Goal: Find specific page/section: Find specific page/section

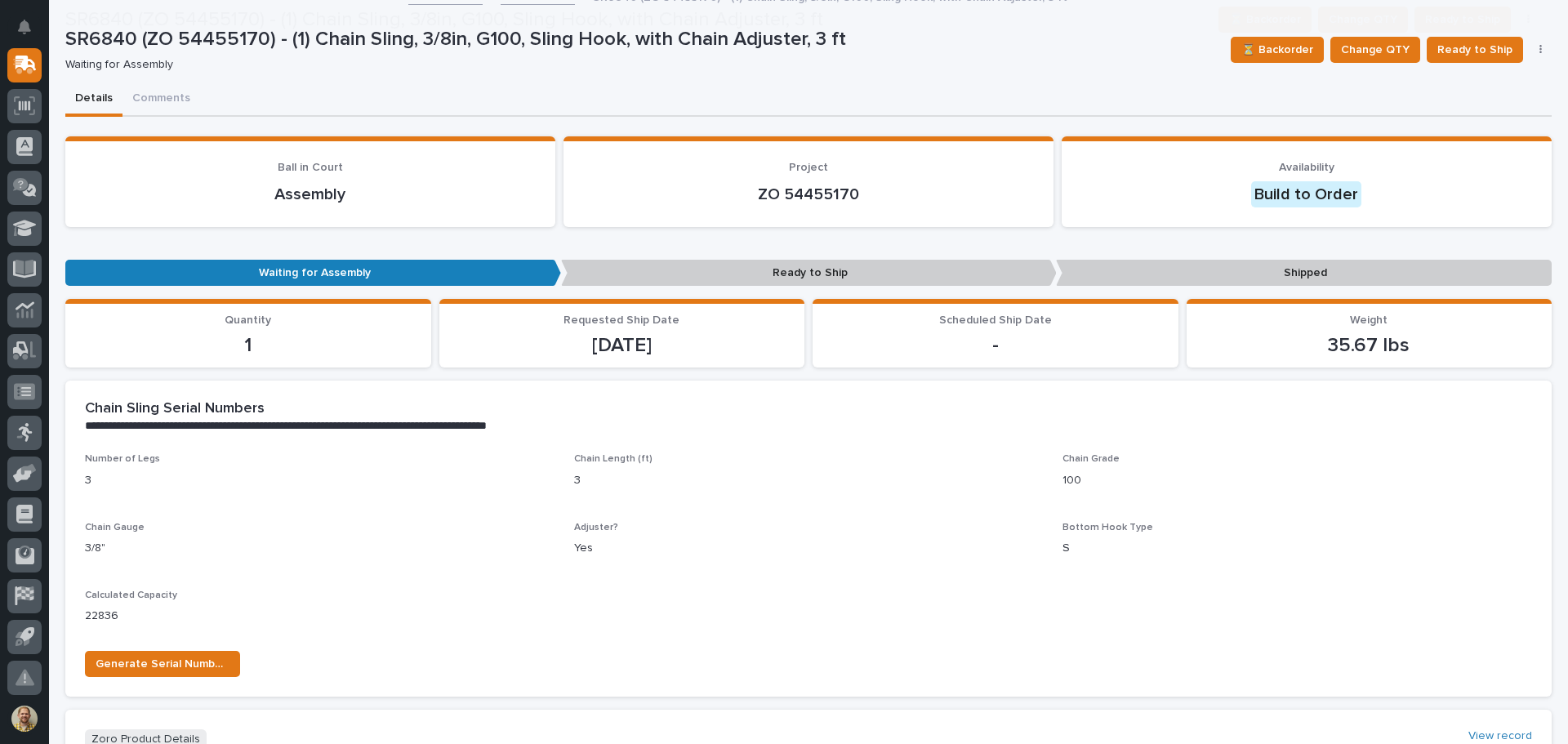
scroll to position [245, 0]
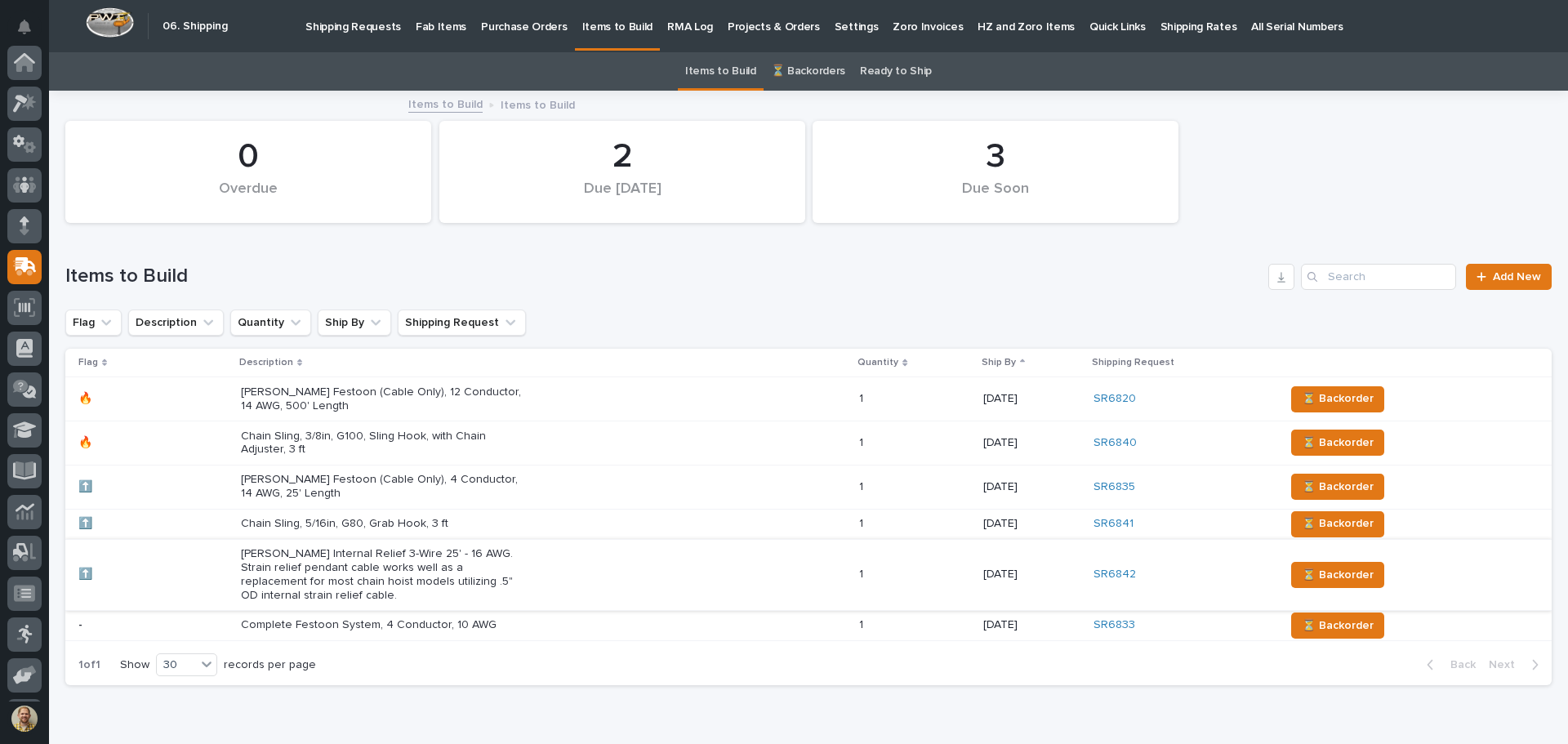
scroll to position [202, 0]
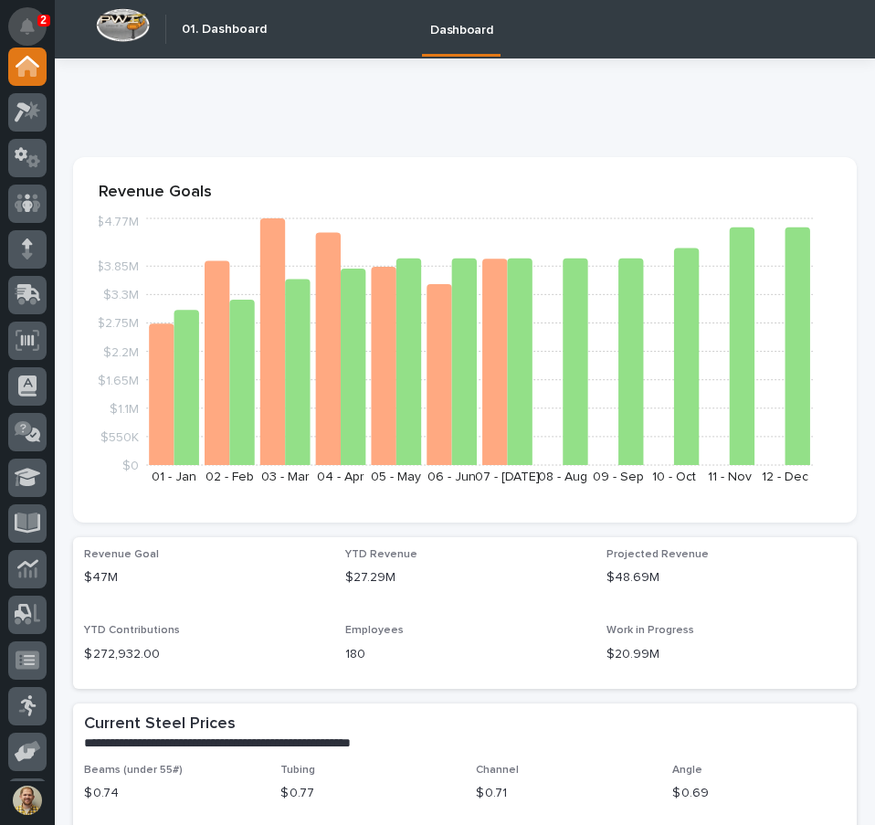
click at [26, 20] on icon "Notifications" at bounding box center [27, 26] width 15 height 16
click at [666, 121] on div at bounding box center [461, 108] width 776 height 34
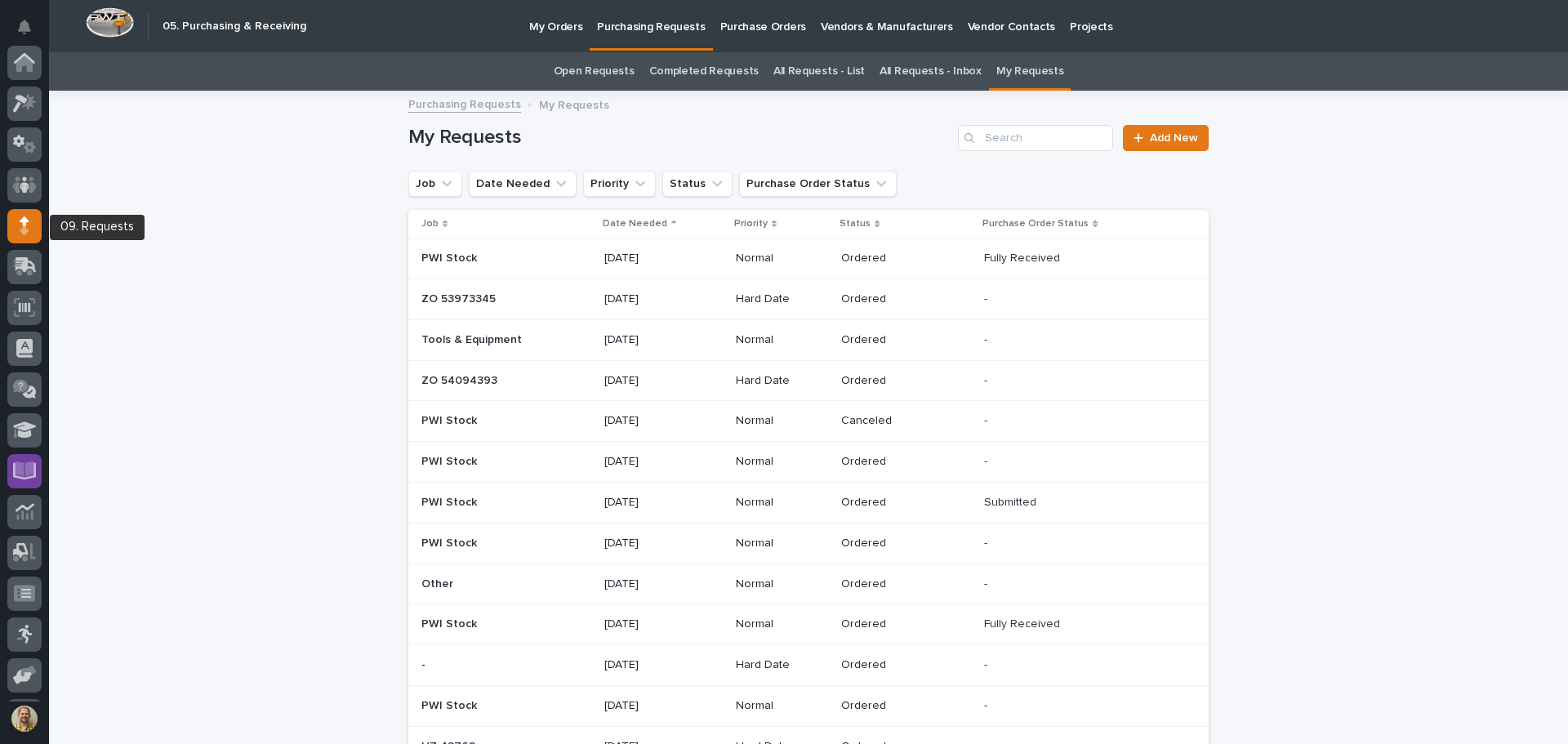
scroll to position [164, 0]
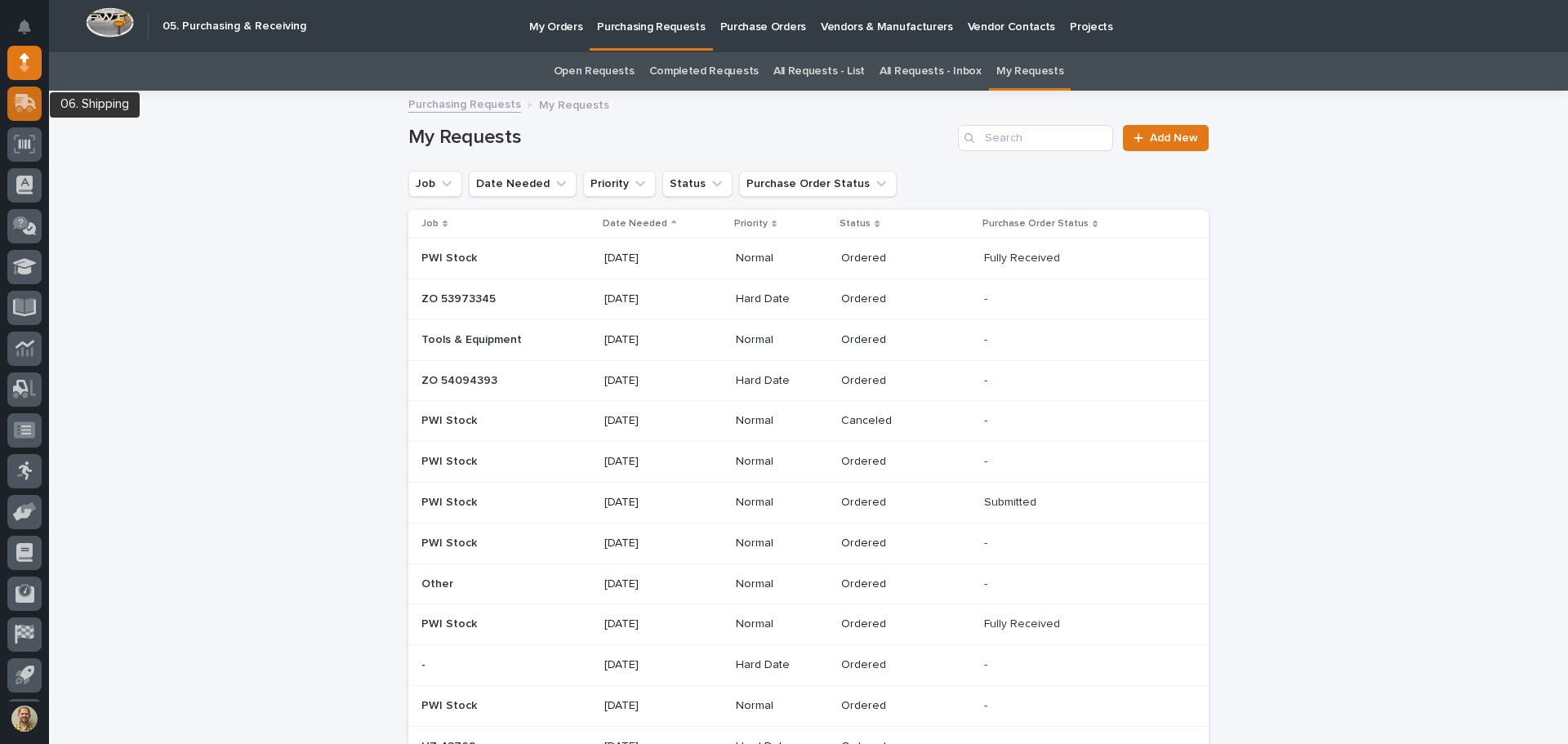
click at [32, 94] on icon at bounding box center [25, 103] width 23 height 19
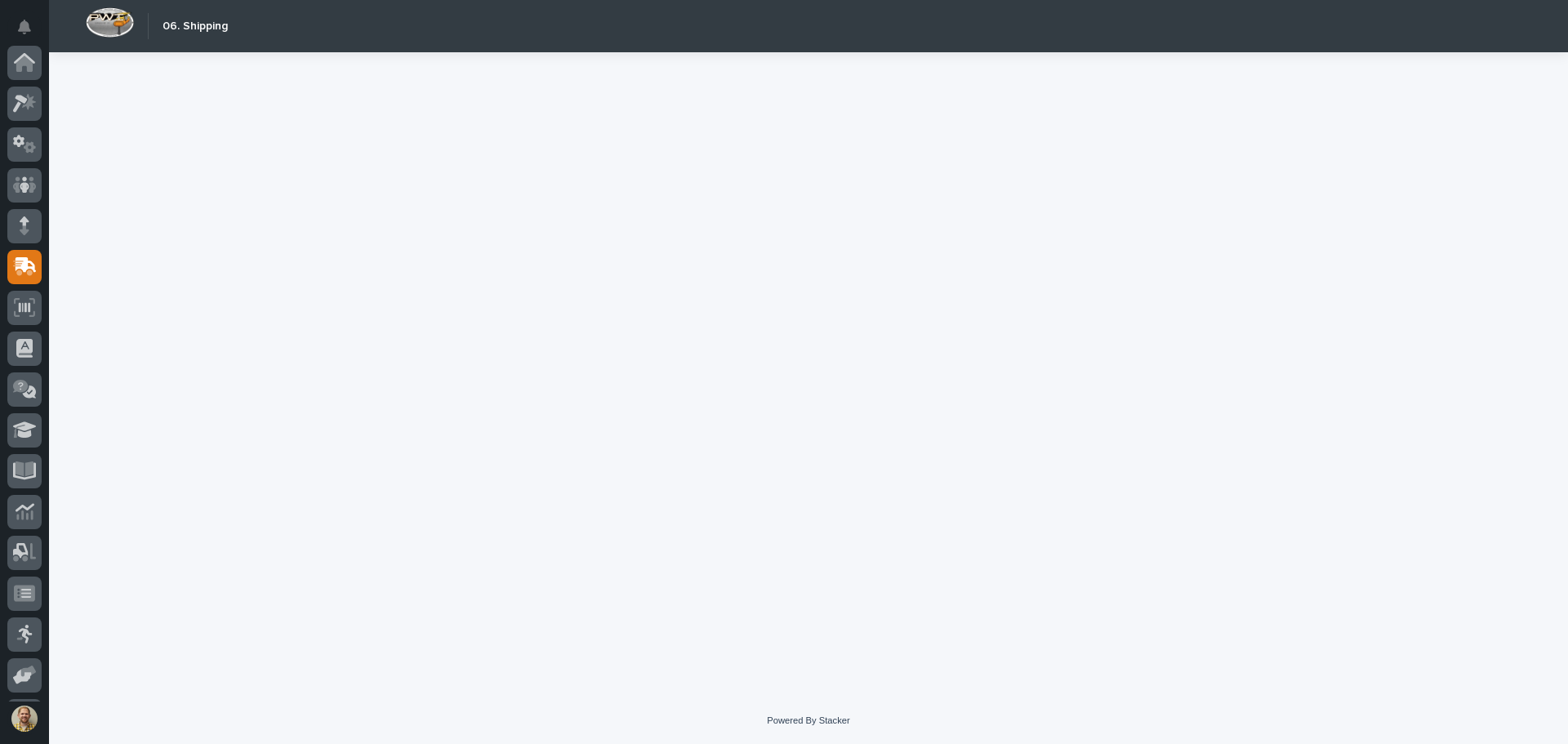
scroll to position [202, 0]
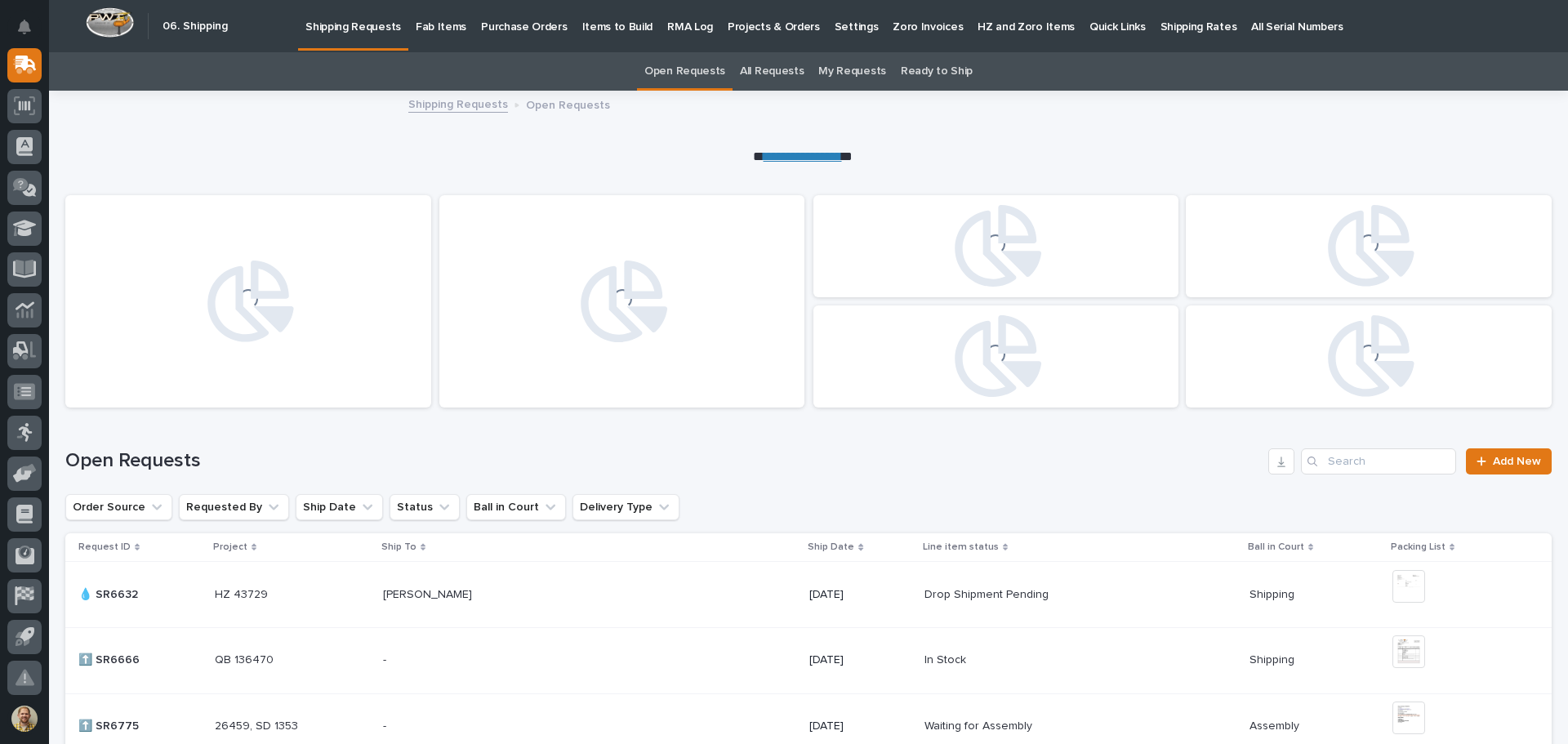
click at [431, 28] on p "Fab Items" at bounding box center [441, 17] width 51 height 34
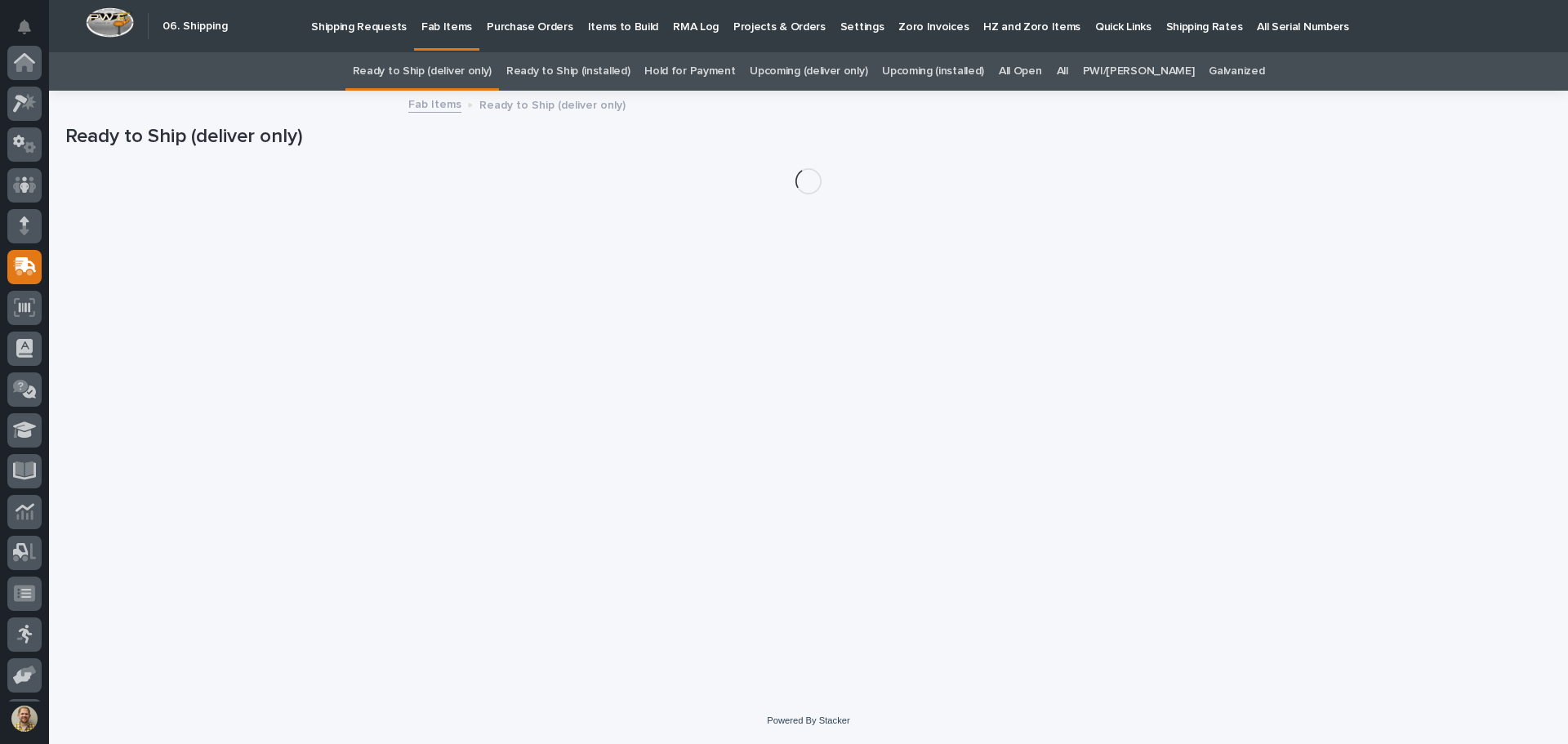
scroll to position [202, 0]
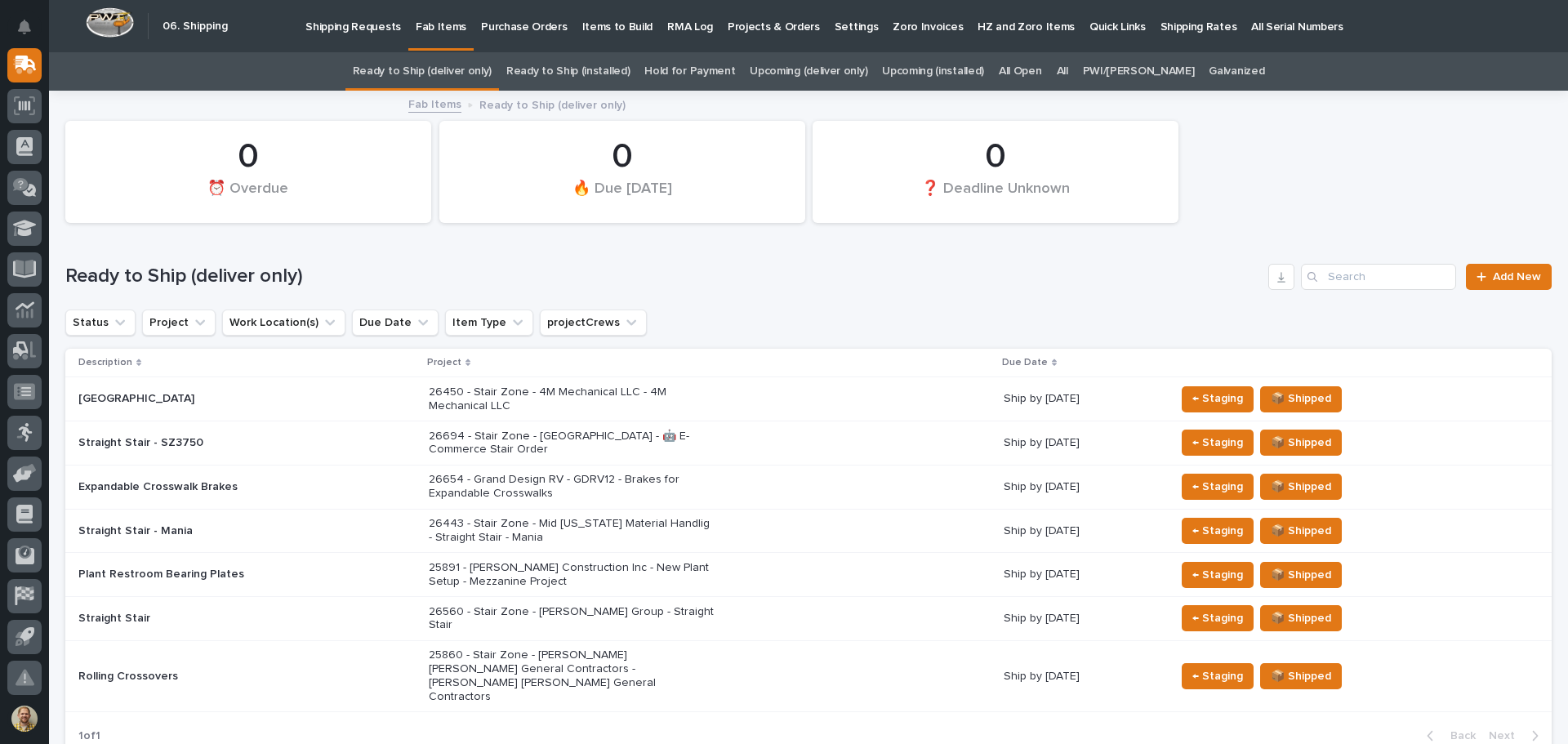
click at [1069, 66] on link "All" at bounding box center [1063, 71] width 12 height 38
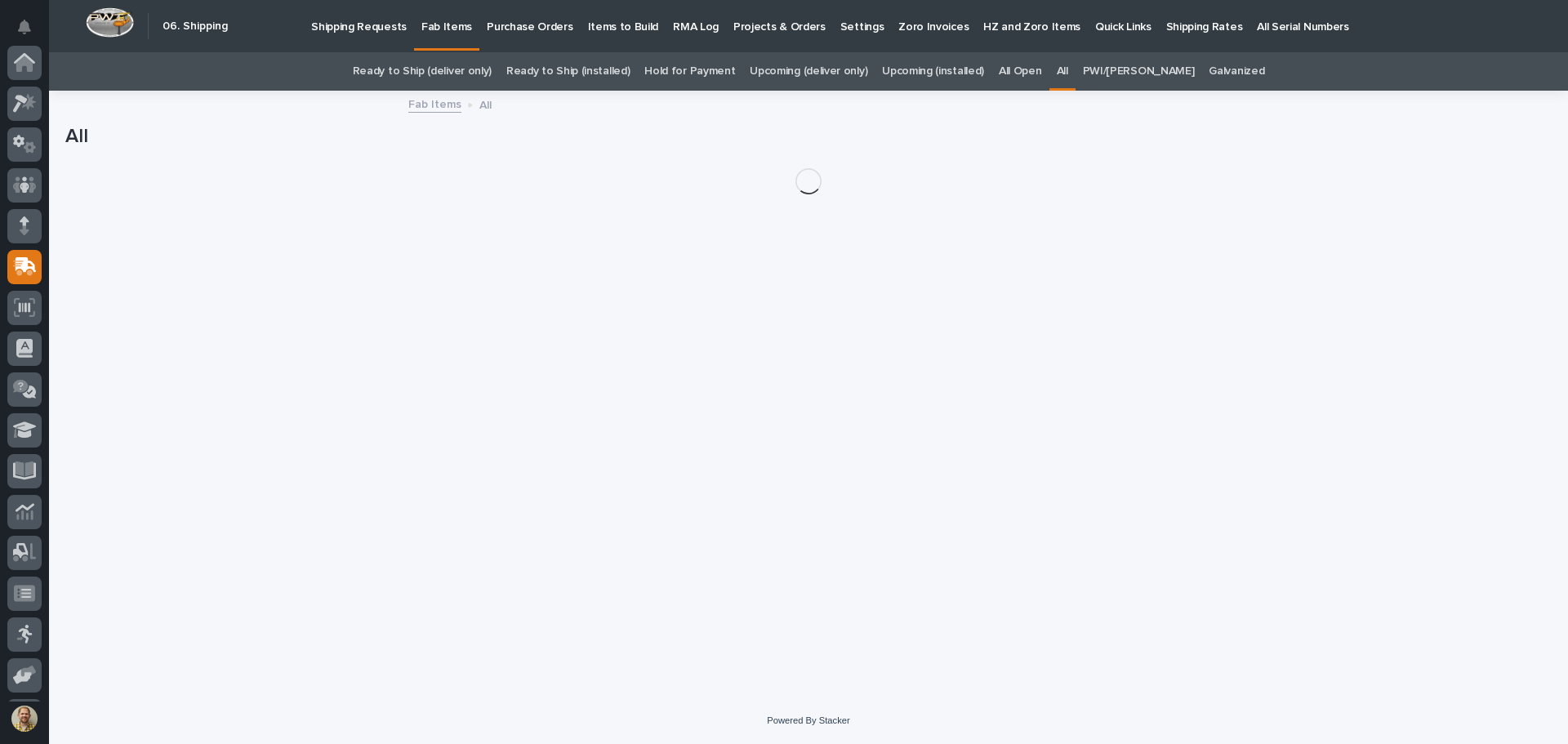
scroll to position [202, 0]
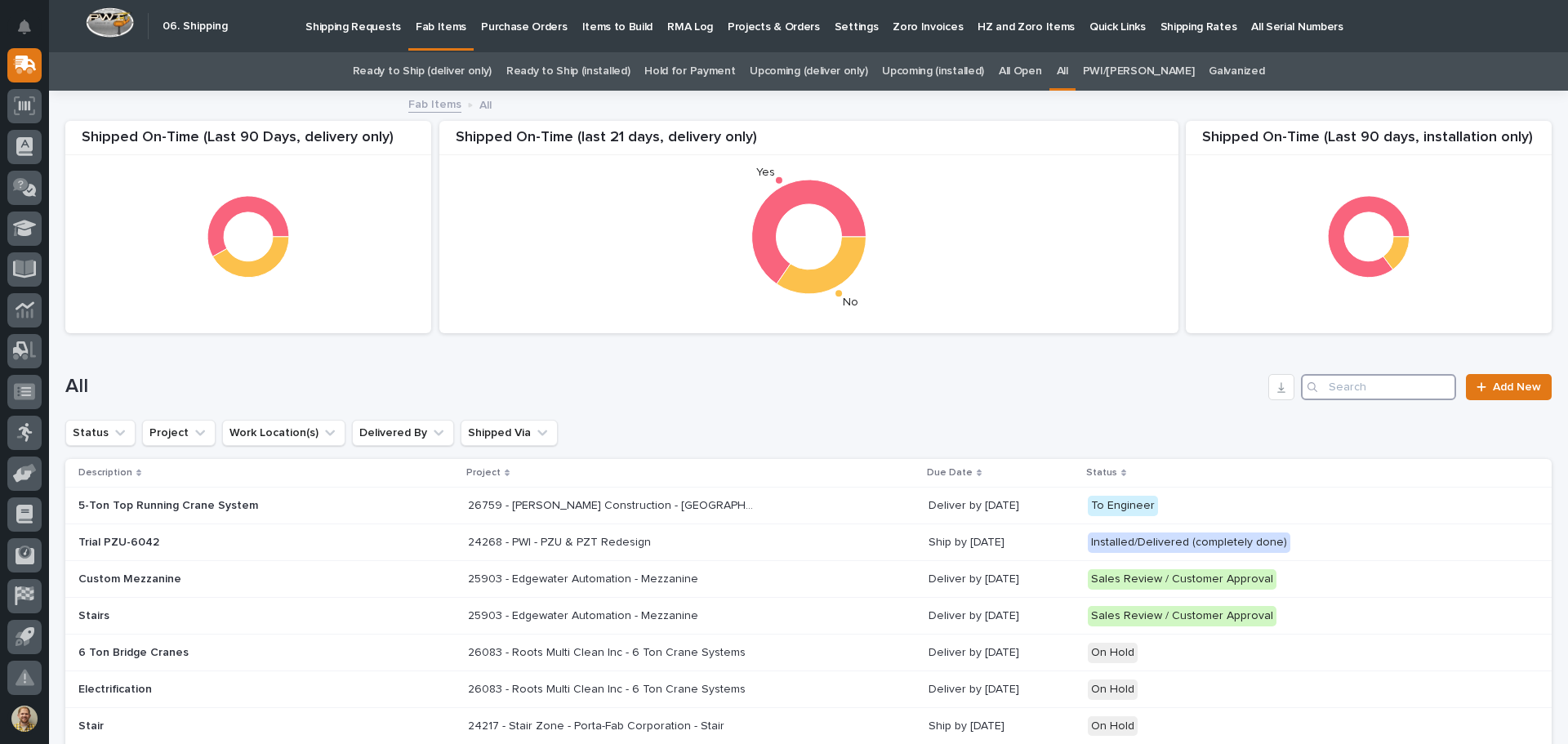
click at [1362, 381] on input "Search" at bounding box center [1379, 386] width 156 height 26
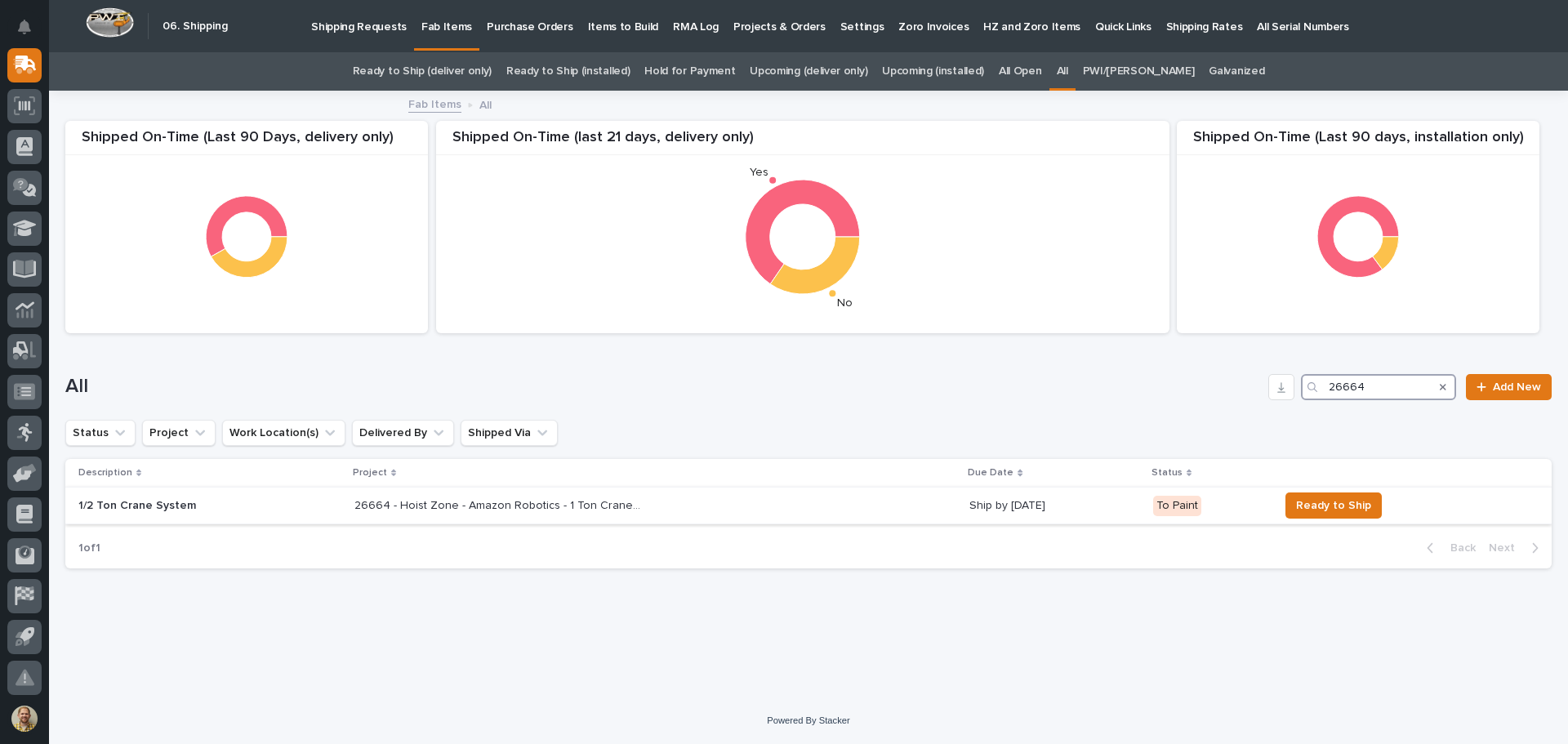
type input "26664"
click at [458, 500] on p "26664 - Hoist Zone - Amazon Robotics - 1 Ton Crane System" at bounding box center [498, 503] width 289 height 17
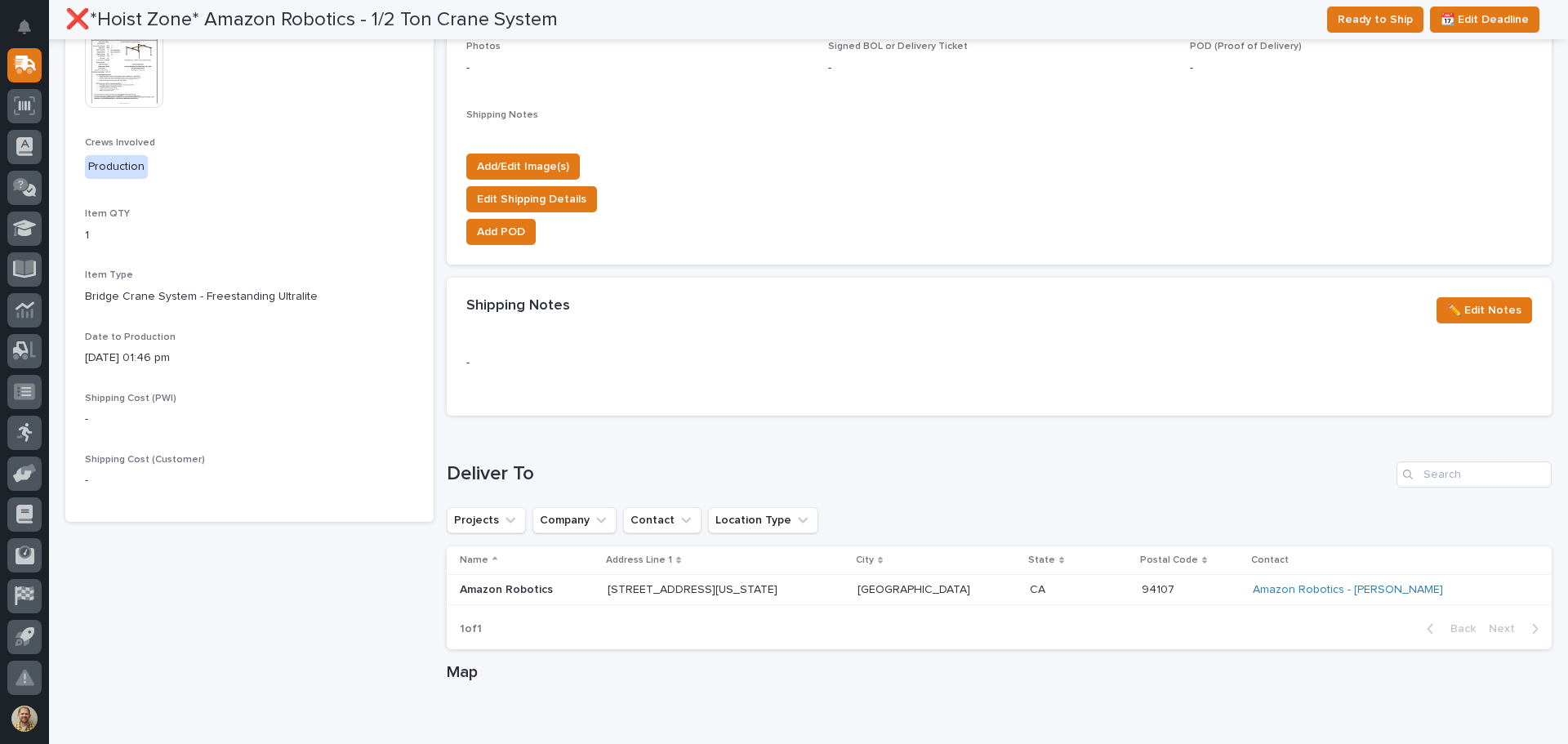
scroll to position [376, 0]
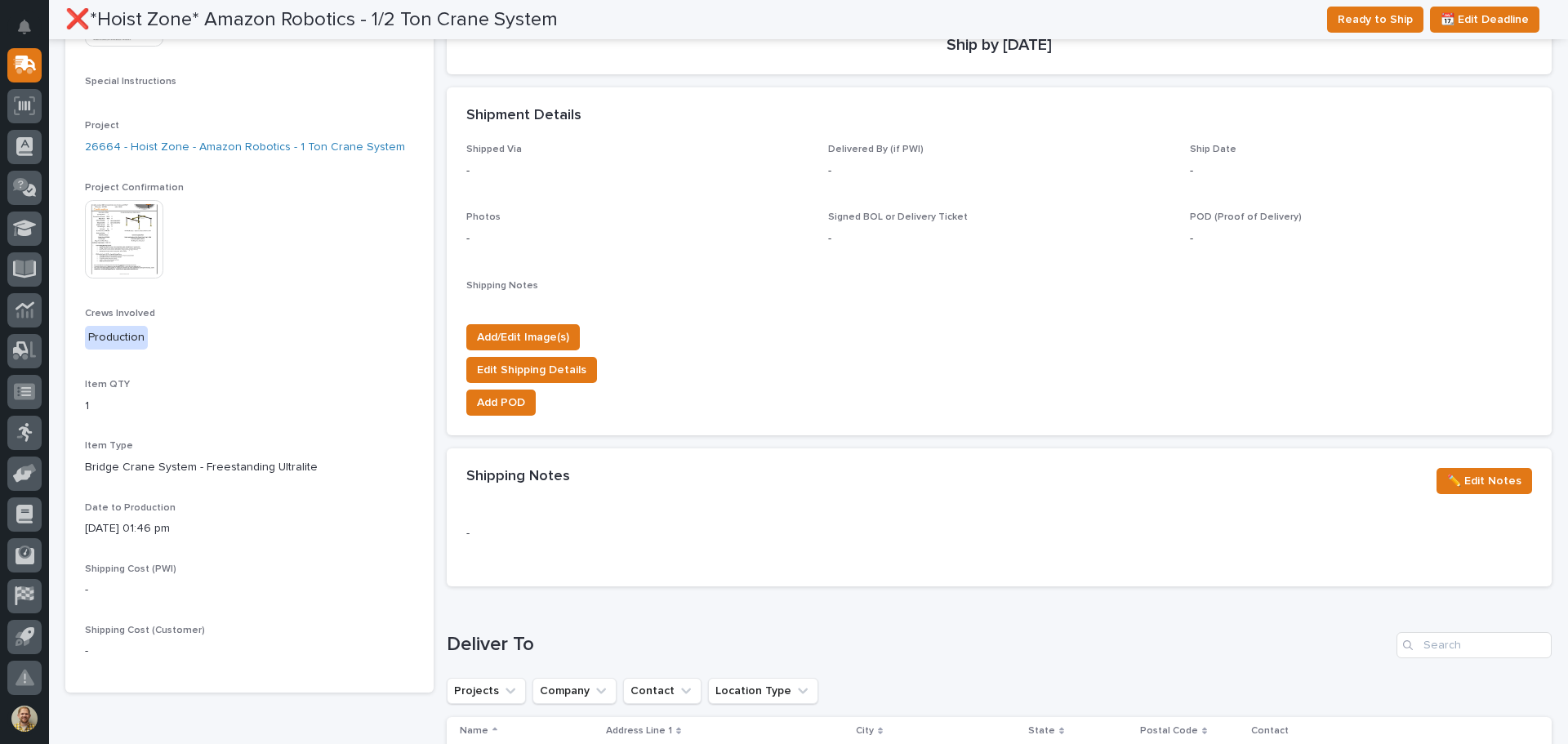
click at [144, 253] on img at bounding box center [124, 240] width 79 height 79
